Goal: Task Accomplishment & Management: Use online tool/utility

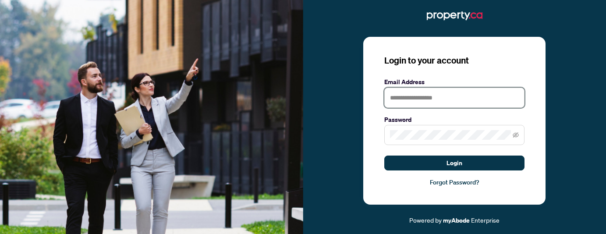
click at [420, 99] on input "text" at bounding box center [454, 98] width 140 height 20
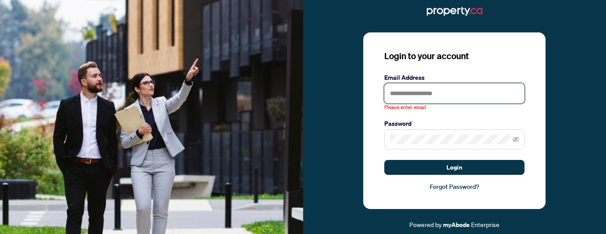
type input "**********"
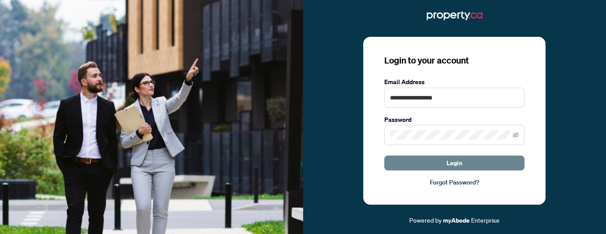
click at [455, 163] on span "Login" at bounding box center [455, 163] width 16 height 14
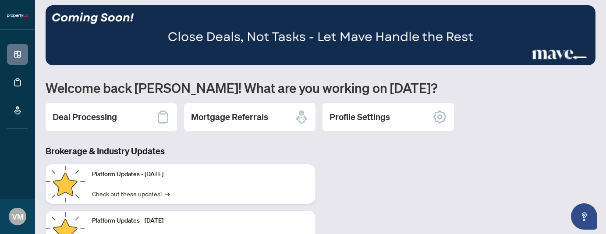
scroll to position [6, 0]
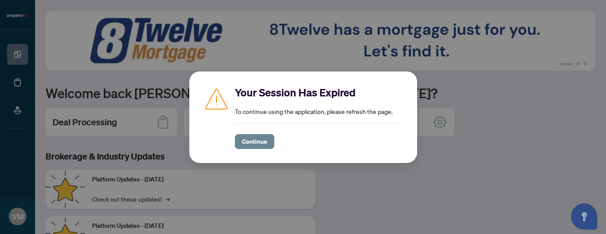
click at [262, 142] on span "Continue" at bounding box center [254, 142] width 25 height 14
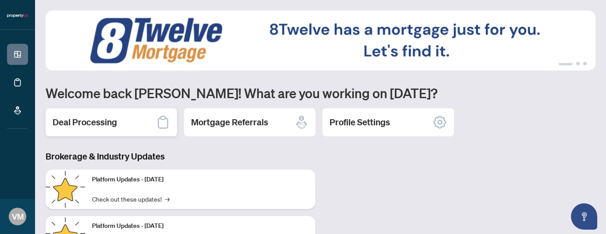
click at [117, 121] on h2 "Deal Processing" at bounding box center [85, 122] width 64 height 12
